Goal: Task Accomplishment & Management: Manage account settings

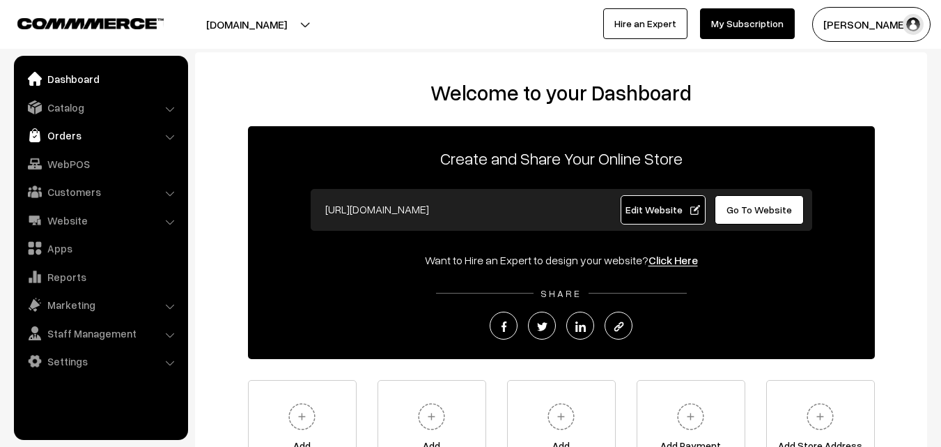
click at [51, 125] on link "Orders" at bounding box center [100, 135] width 166 height 25
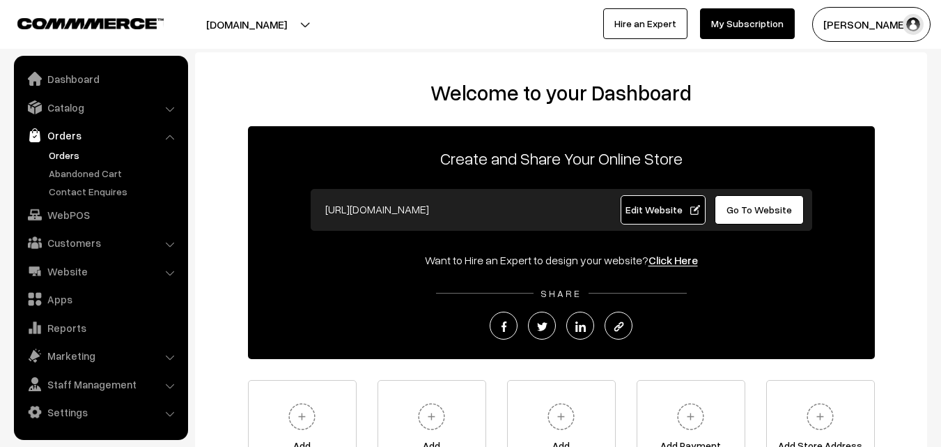
click at [51, 154] on link "Orders" at bounding box center [114, 155] width 138 height 15
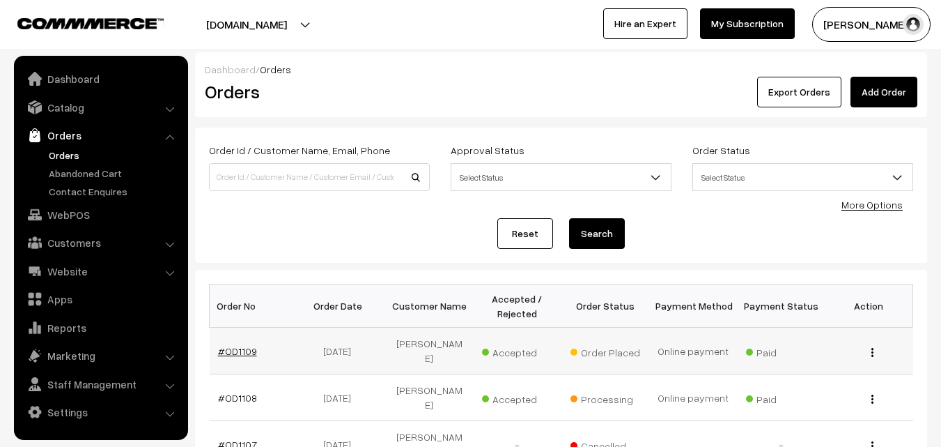
click at [223, 348] on link "#OD1109" at bounding box center [237, 351] width 39 height 12
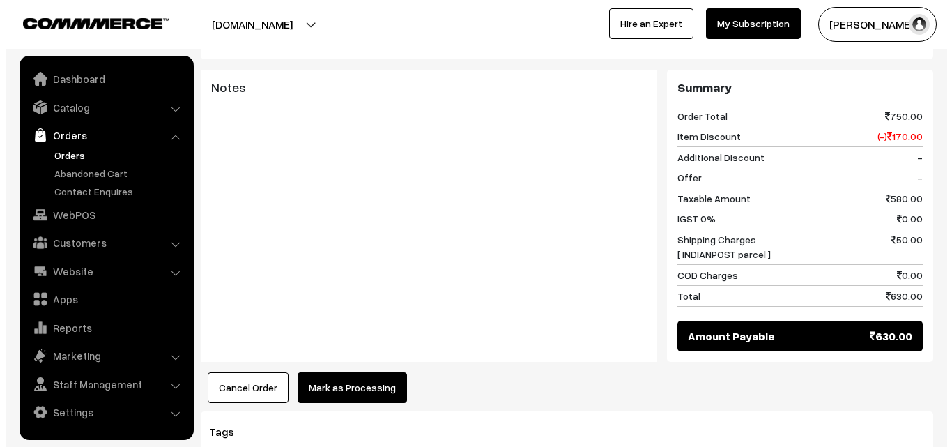
scroll to position [906, 0]
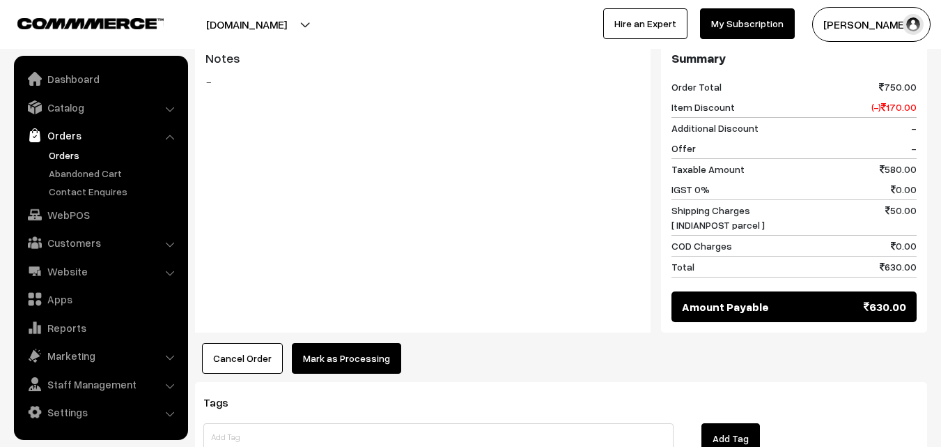
click at [339, 343] on button "Mark as Processing" at bounding box center [346, 358] width 109 height 31
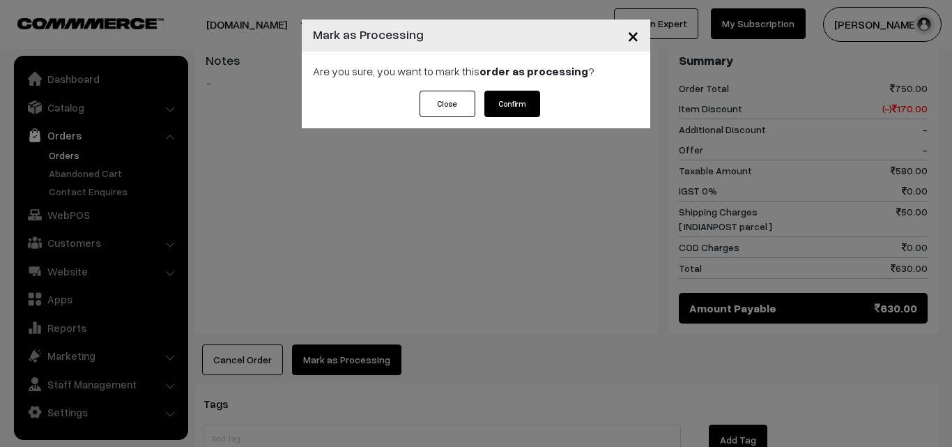
click at [511, 99] on button "Confirm" at bounding box center [512, 104] width 56 height 26
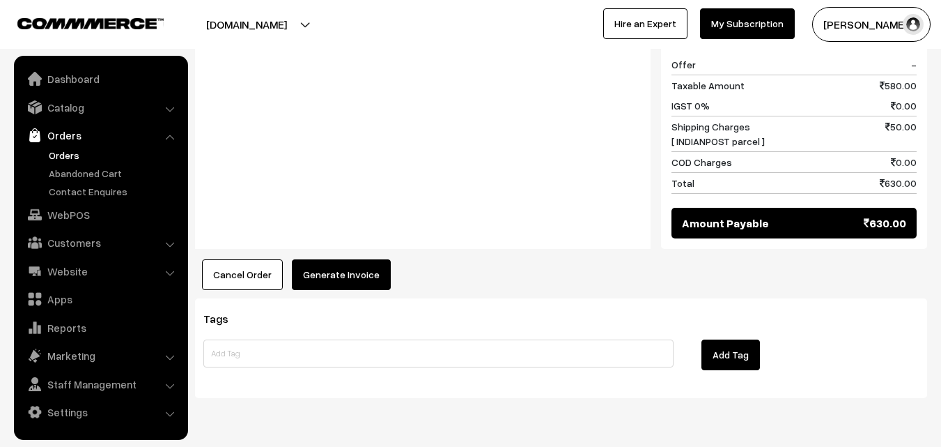
scroll to position [998, 0]
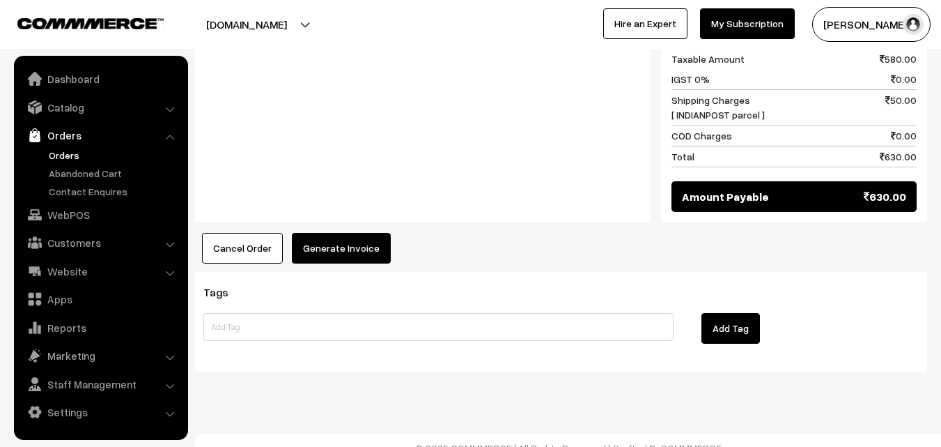
click at [344, 233] on button "Generate Invoice" at bounding box center [341, 248] width 99 height 31
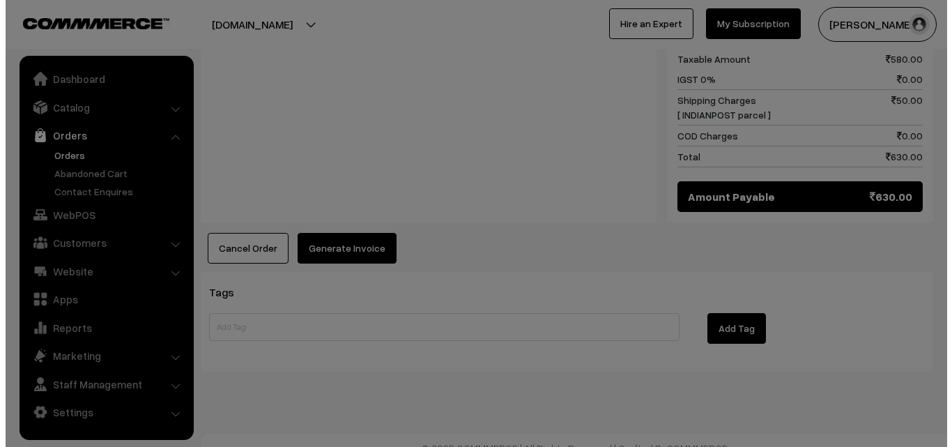
scroll to position [1003, 0]
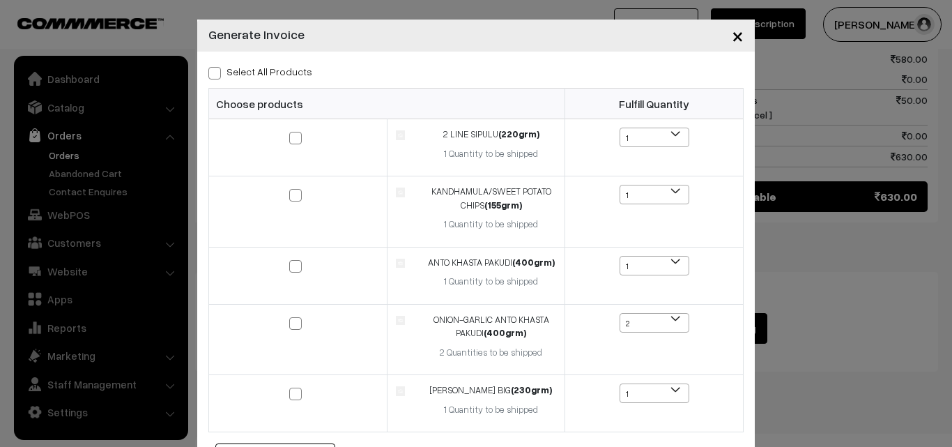
click at [202, 75] on div "Select All Products Choose products Fulfill Quantity (220grm) 1" at bounding box center [475, 264] width 557 height 424
click at [208, 73] on span at bounding box center [214, 73] width 13 height 13
click at [208, 73] on input "Select All Products" at bounding box center [212, 70] width 9 height 9
checkbox input "true"
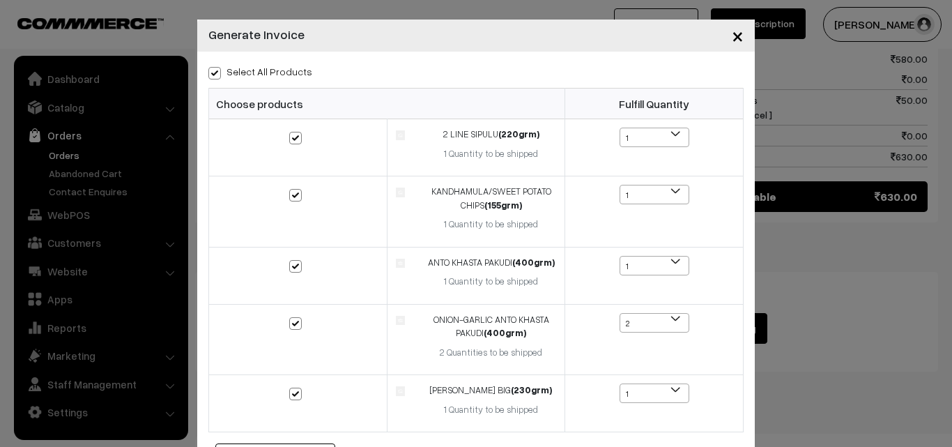
checkbox input "true"
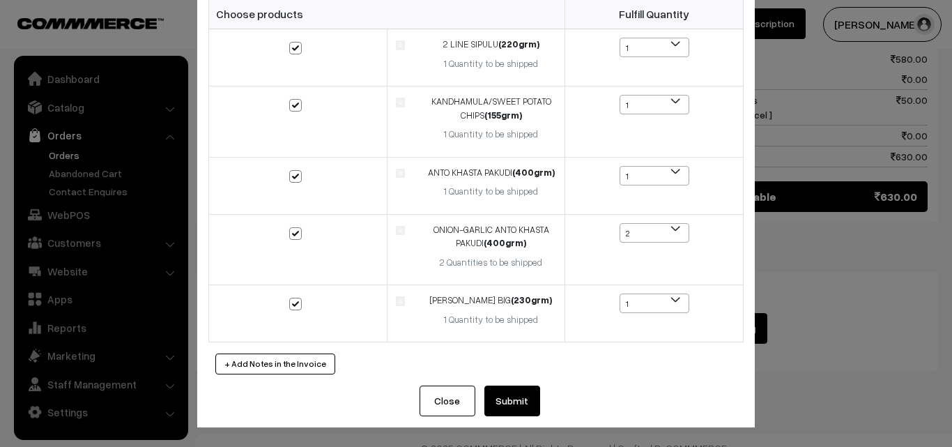
click at [509, 396] on button "Submit" at bounding box center [512, 400] width 56 height 31
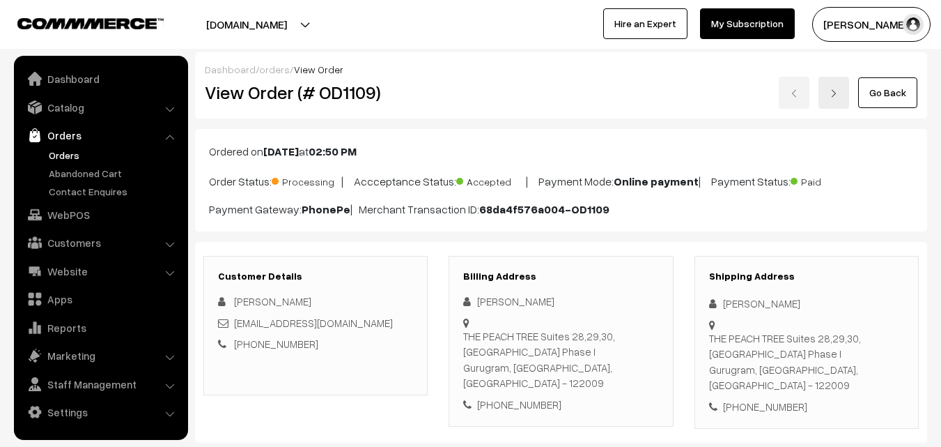
scroll to position [998, 0]
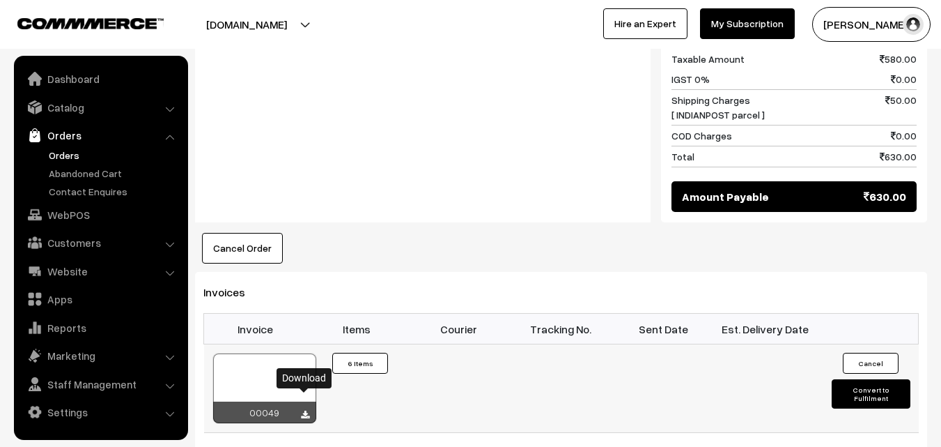
click at [304, 410] on icon at bounding box center [305, 414] width 8 height 9
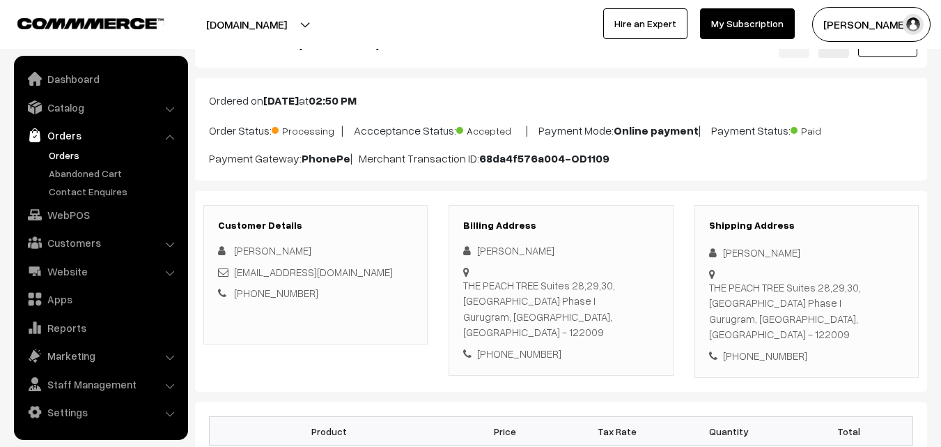
scroll to position [22, 0]
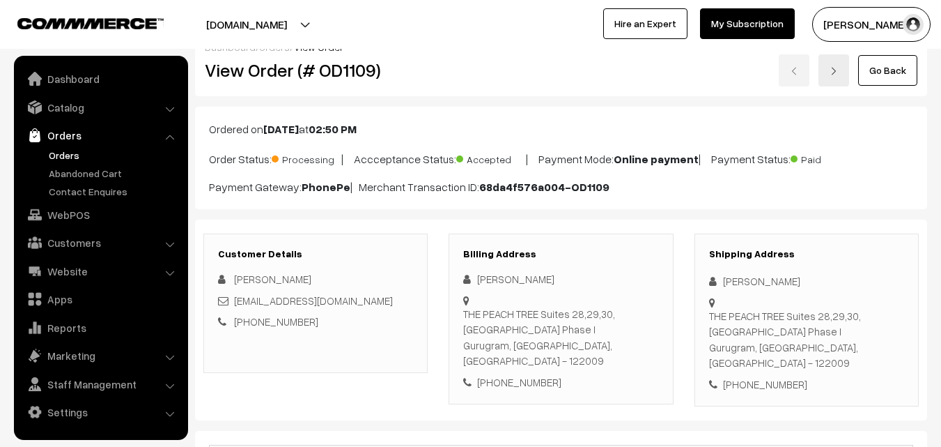
click at [497, 374] on div "[PHONE_NUMBER]" at bounding box center [560, 382] width 195 height 16
drag, startPoint x: 493, startPoint y: 367, endPoint x: 559, endPoint y: 369, distance: 65.5
click at [559, 374] on div "[PHONE_NUMBER]" at bounding box center [560, 382] width 195 height 16
copy div "7840092542"
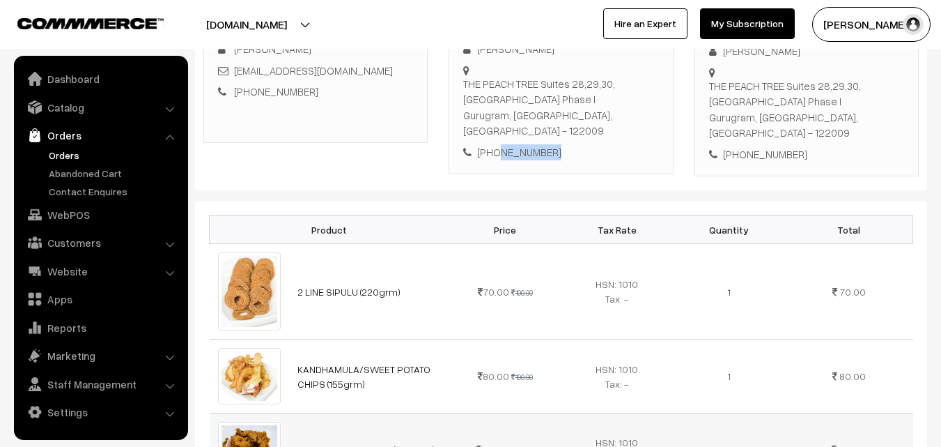
scroll to position [92, 0]
